Goal: Task Accomplishment & Management: Complete application form

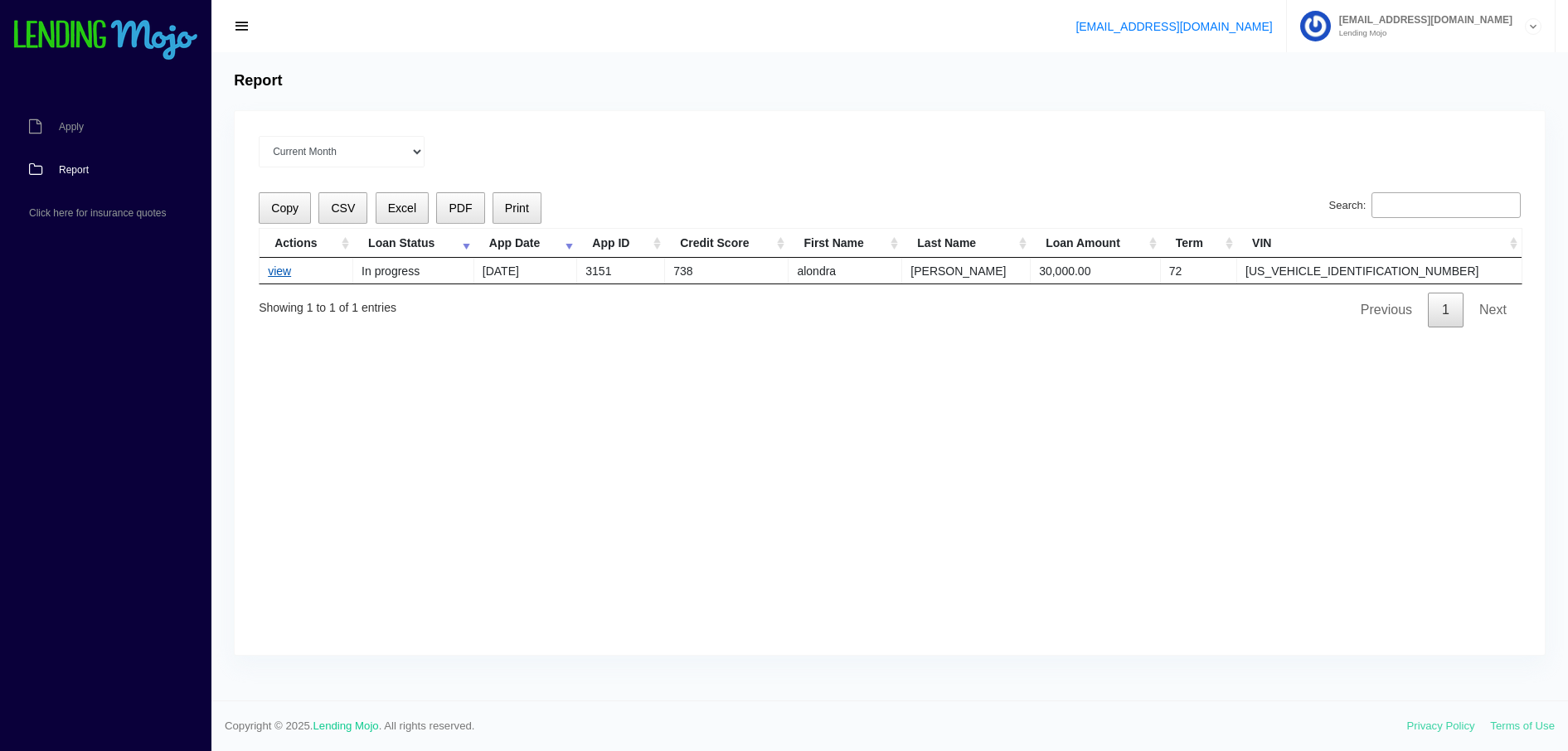
click at [284, 267] on link "view" at bounding box center [279, 270] width 23 height 13
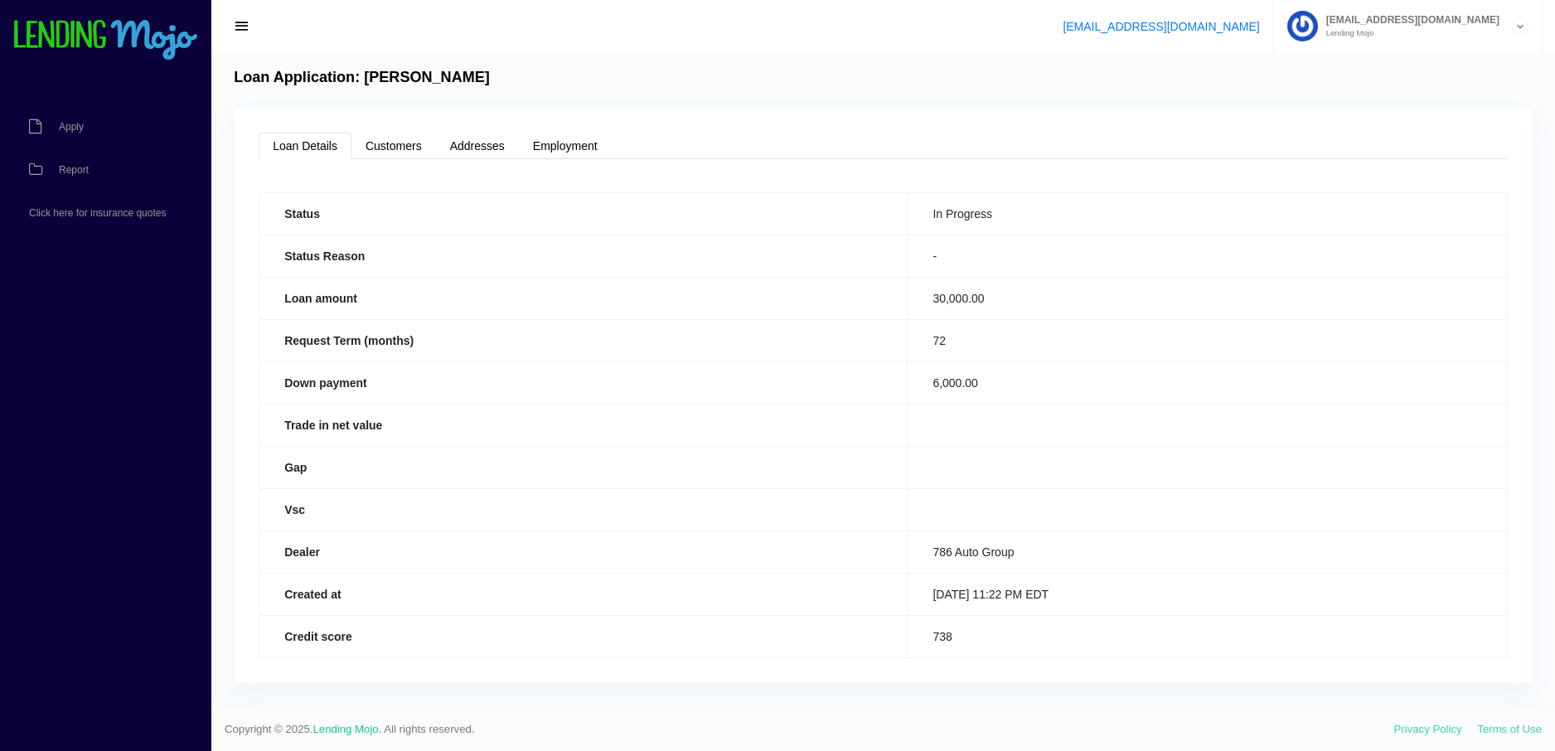
scroll to position [7, 0]
drag, startPoint x: 1418, startPoint y: 332, endPoint x: 1430, endPoint y: 544, distance: 212.6
click at [409, 138] on link "Customers" at bounding box center [394, 142] width 85 height 27
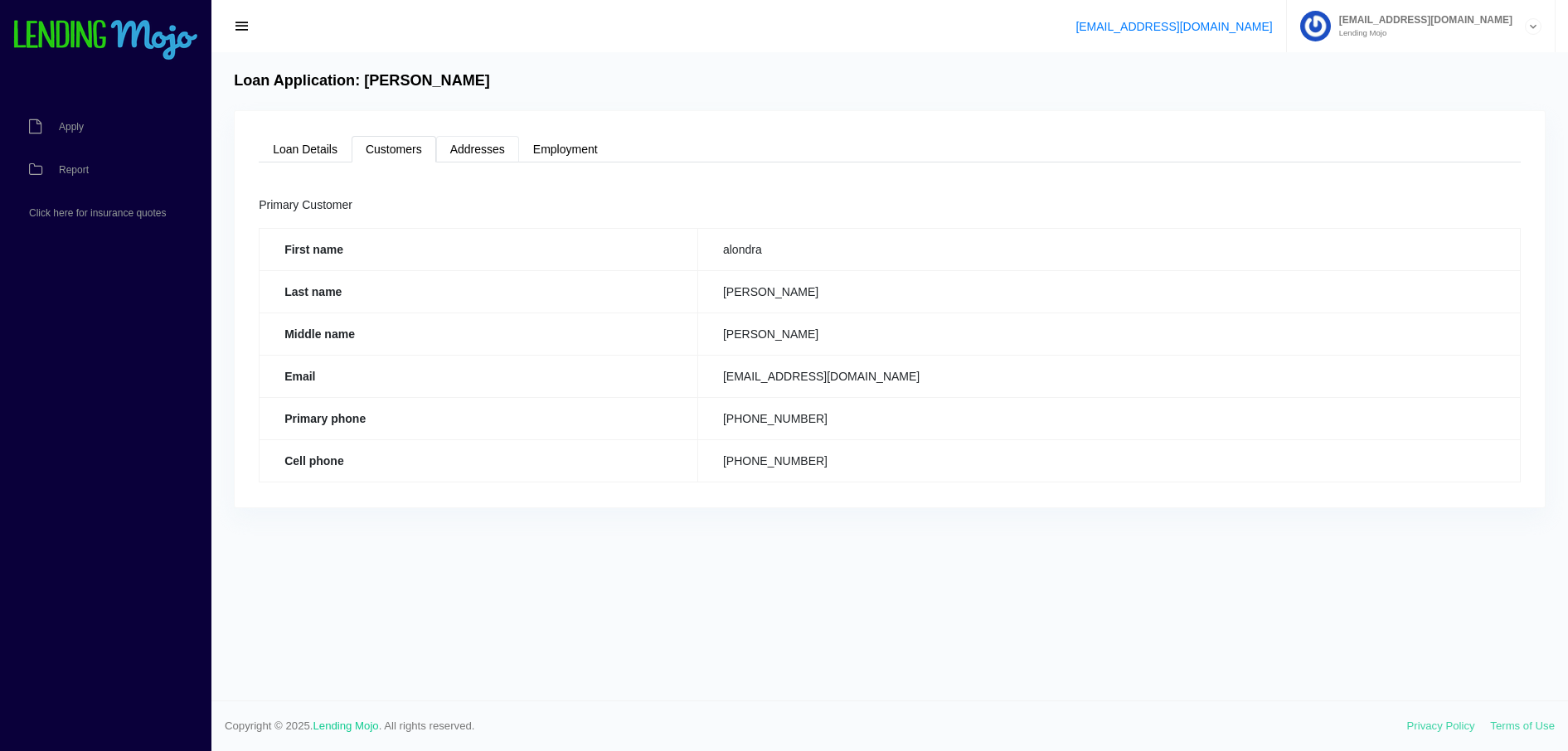
click at [482, 143] on link "Addresses" at bounding box center [477, 149] width 83 height 27
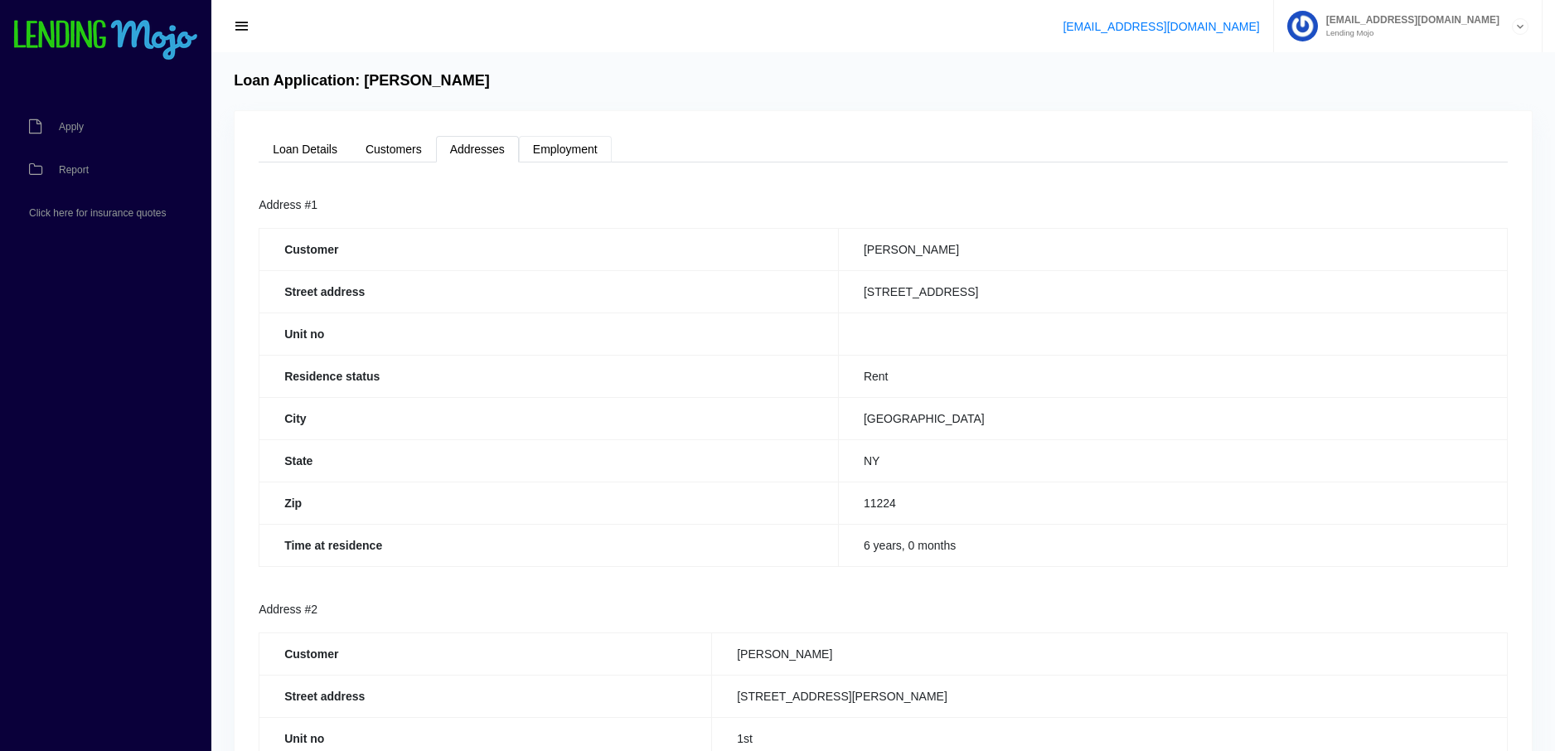
click at [562, 148] on link "Employment" at bounding box center [565, 149] width 93 height 27
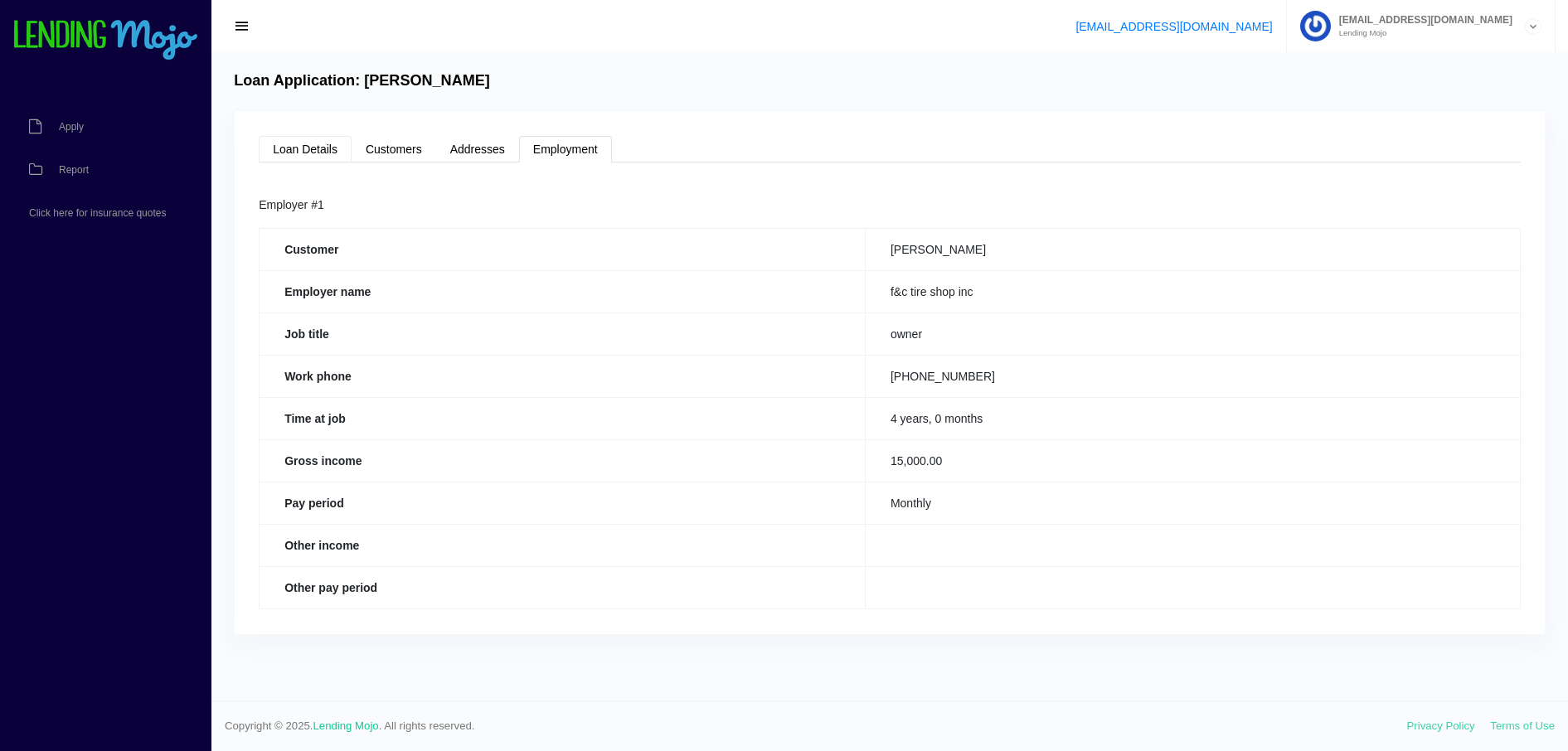
click at [313, 138] on link "Loan Details" at bounding box center [305, 149] width 93 height 27
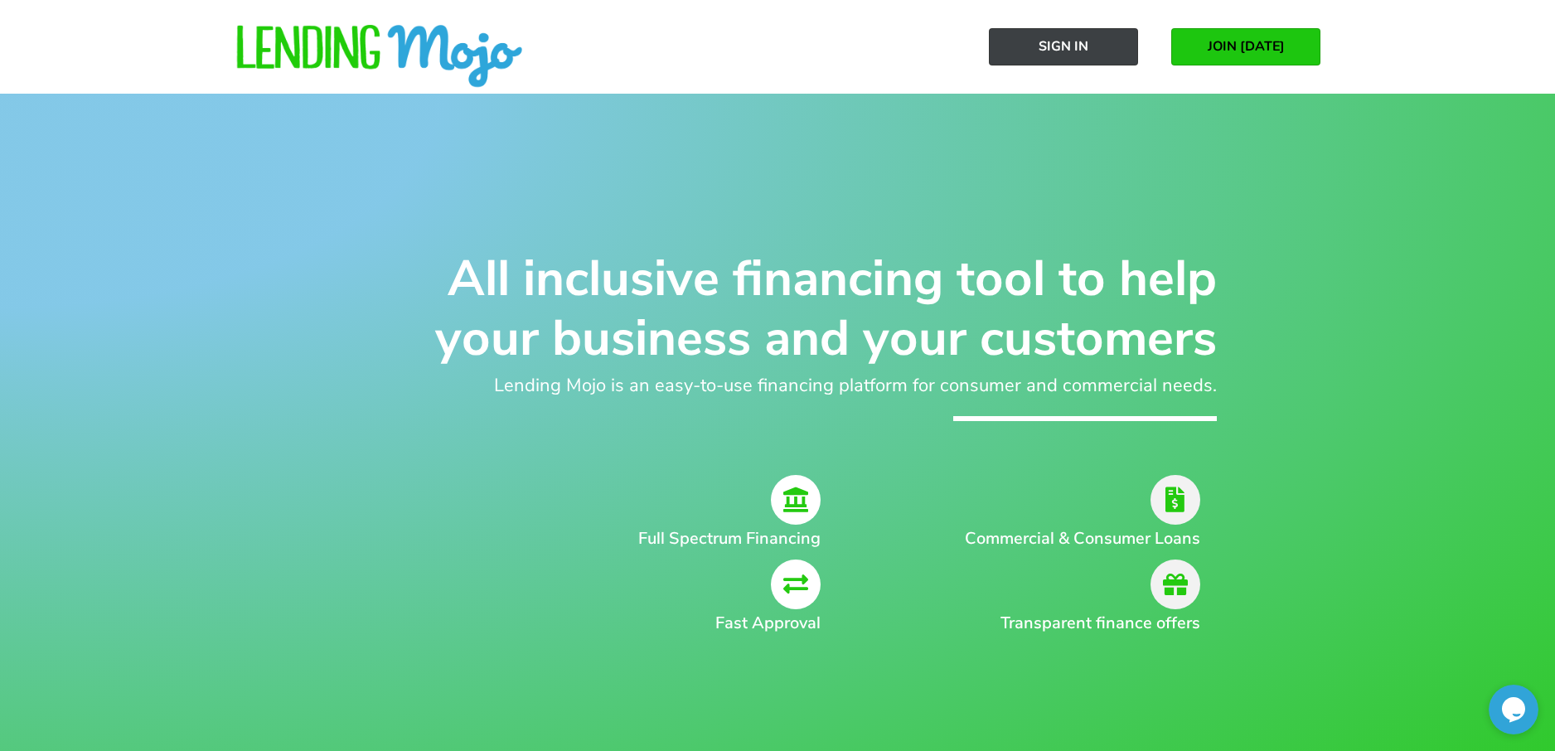
click at [1050, 44] on span "Sign In" at bounding box center [1064, 46] width 50 height 15
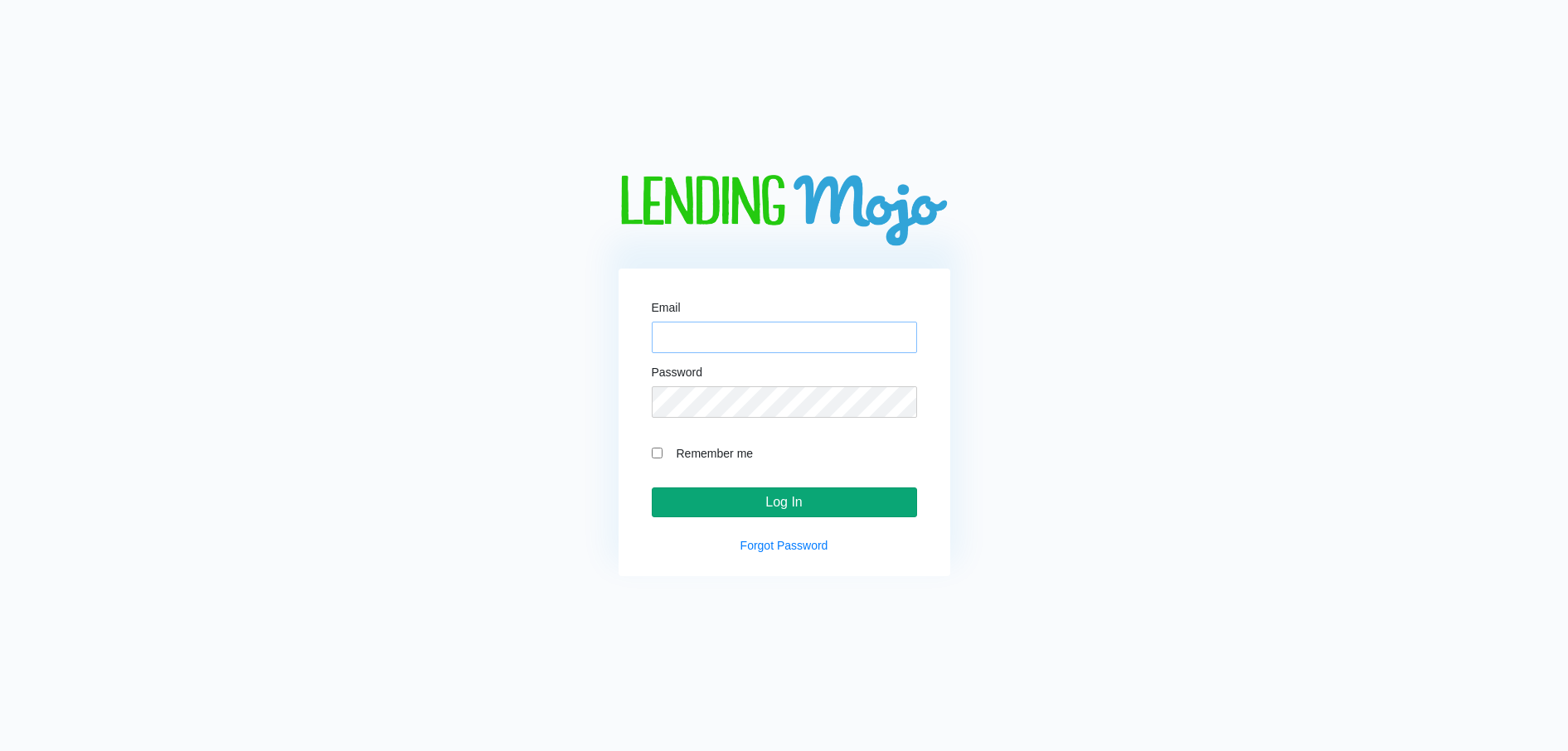
type input "786autonj@gmail.com"
click at [798, 497] on input "Log In" at bounding box center [784, 502] width 265 height 30
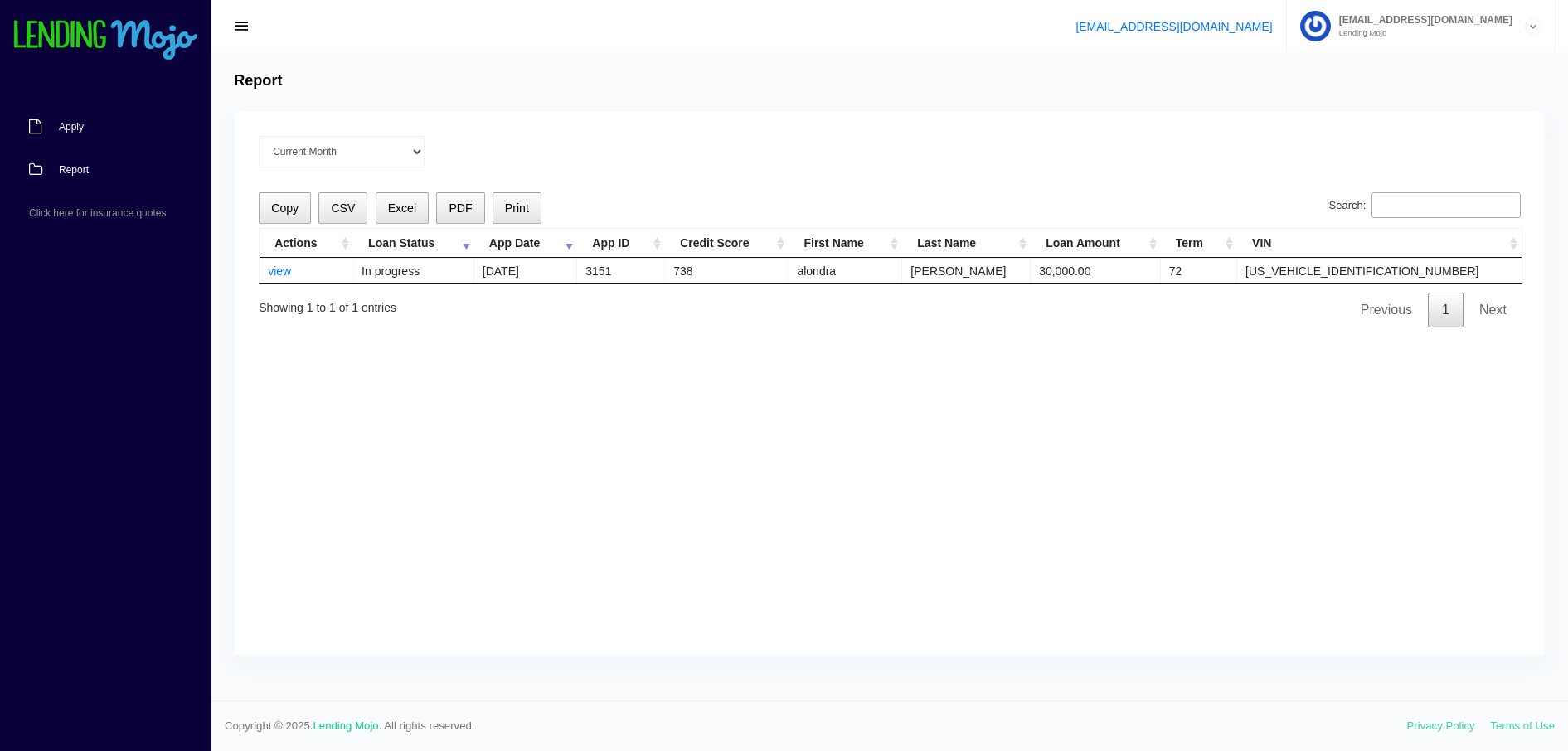
click at [72, 127] on span "Apply" at bounding box center [71, 127] width 25 height 10
